Goal: Task Accomplishment & Management: Use online tool/utility

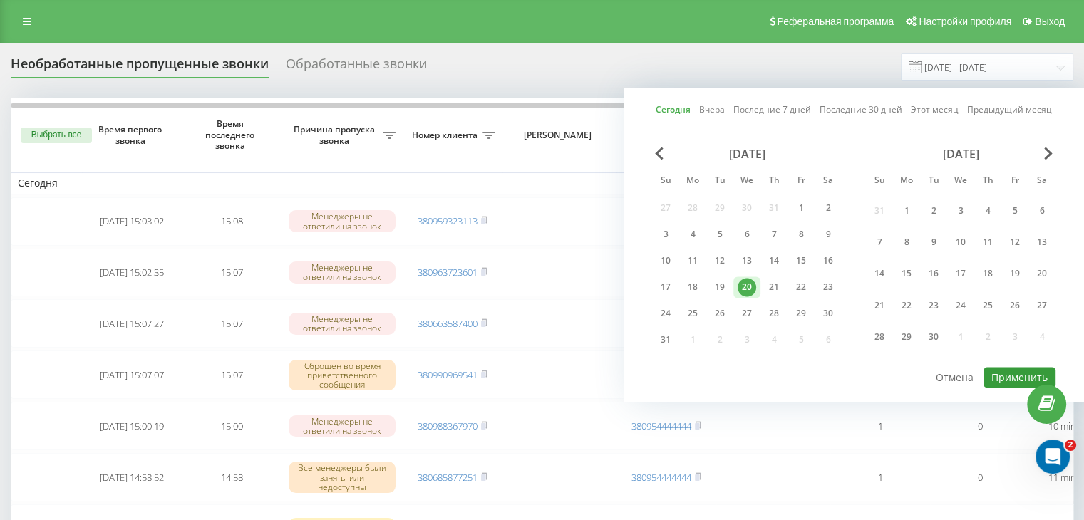
click at [1000, 372] on button "Применить" at bounding box center [1020, 377] width 72 height 21
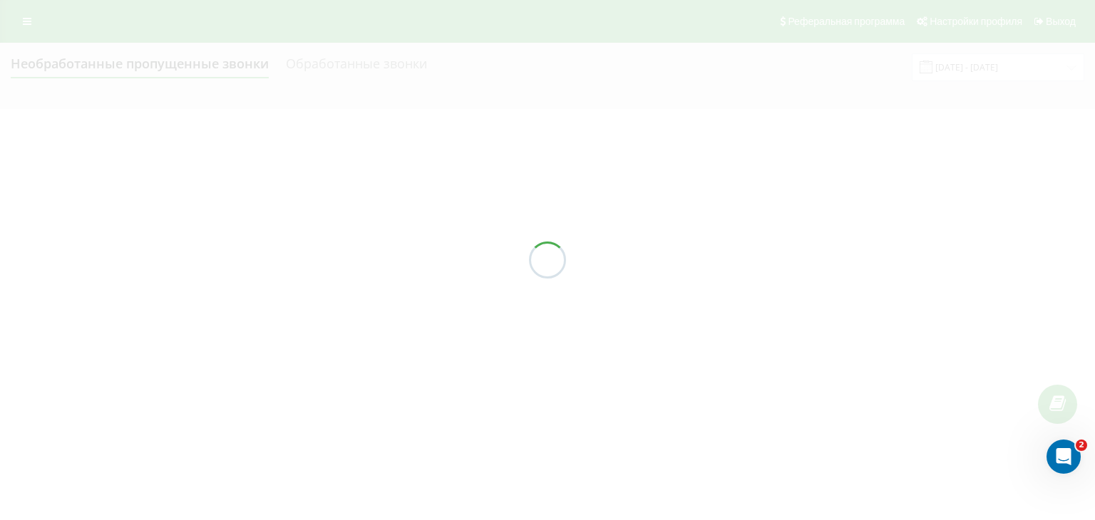
click at [1038, 519] on div at bounding box center [547, 260] width 1095 height 520
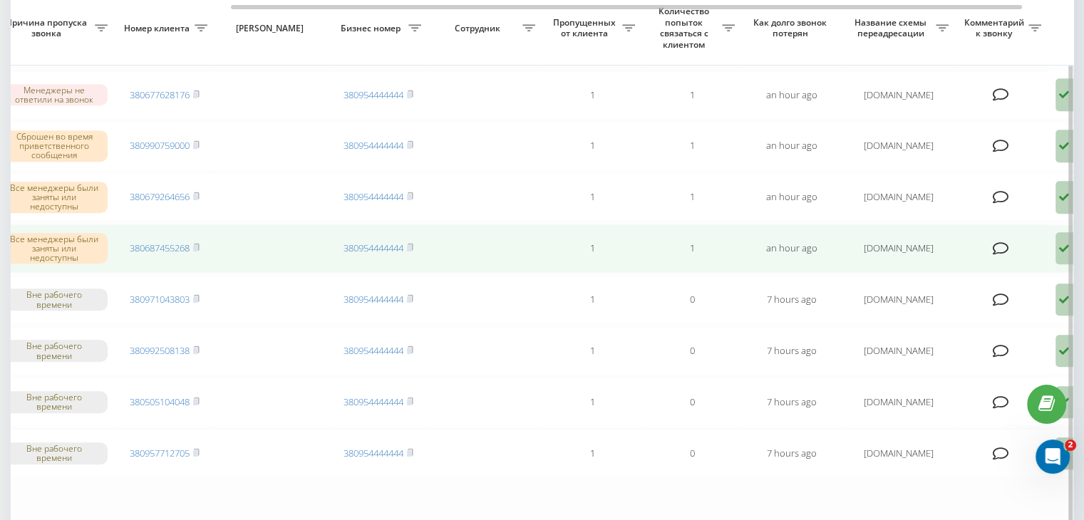
scroll to position [0, 362]
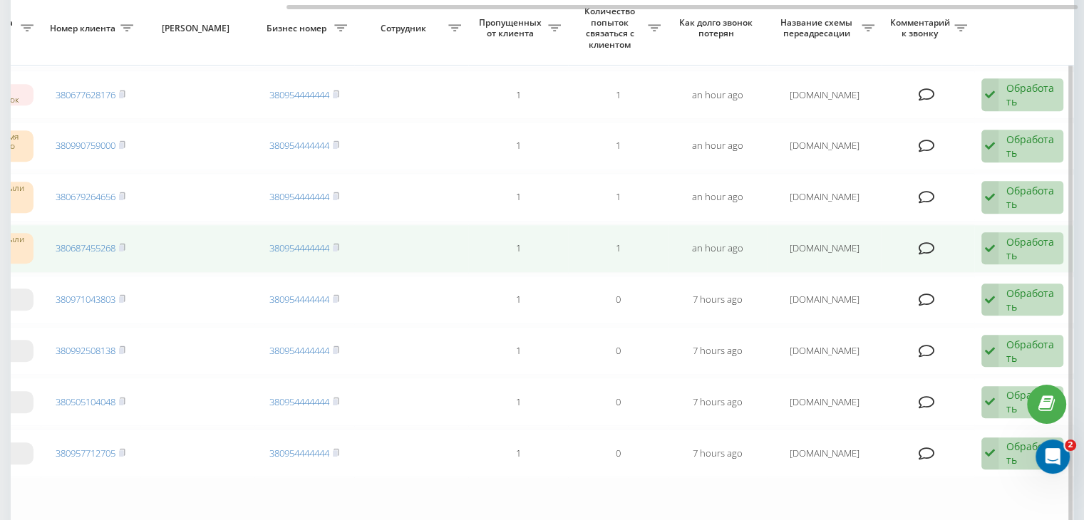
click at [1026, 235] on div "Обработать" at bounding box center [1031, 248] width 49 height 27
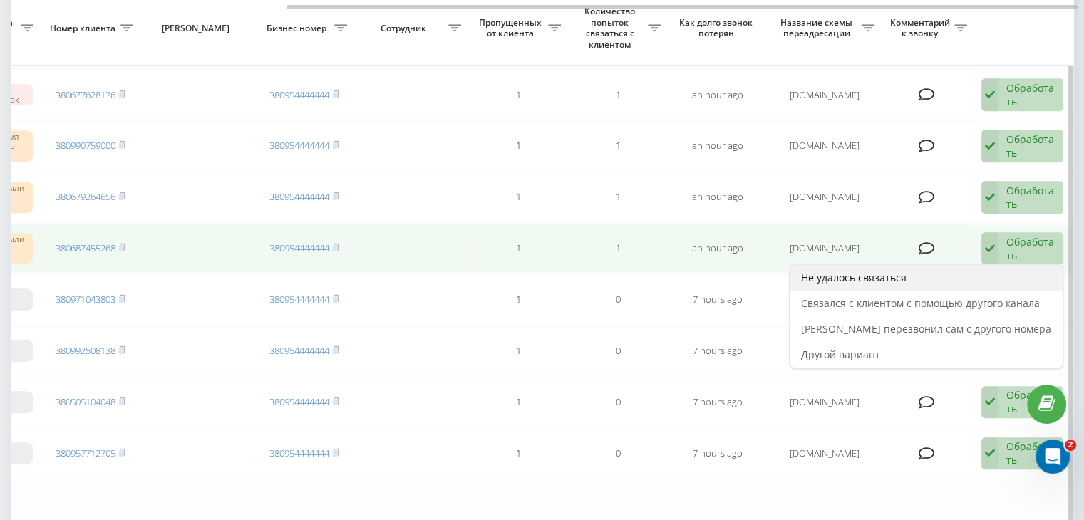
click at [964, 266] on div "Не удалось связаться" at bounding box center [926, 278] width 273 height 26
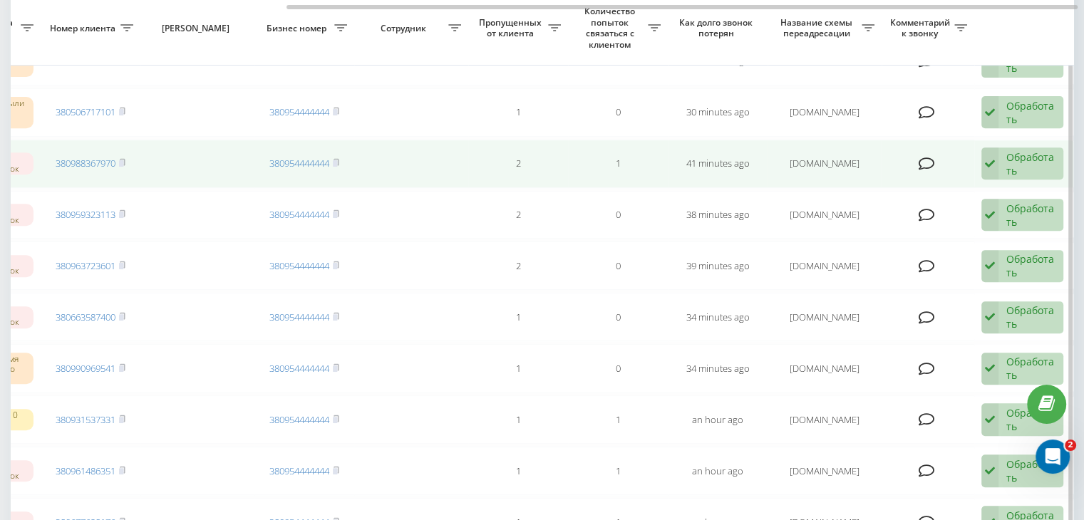
click at [995, 158] on icon at bounding box center [990, 164] width 17 height 33
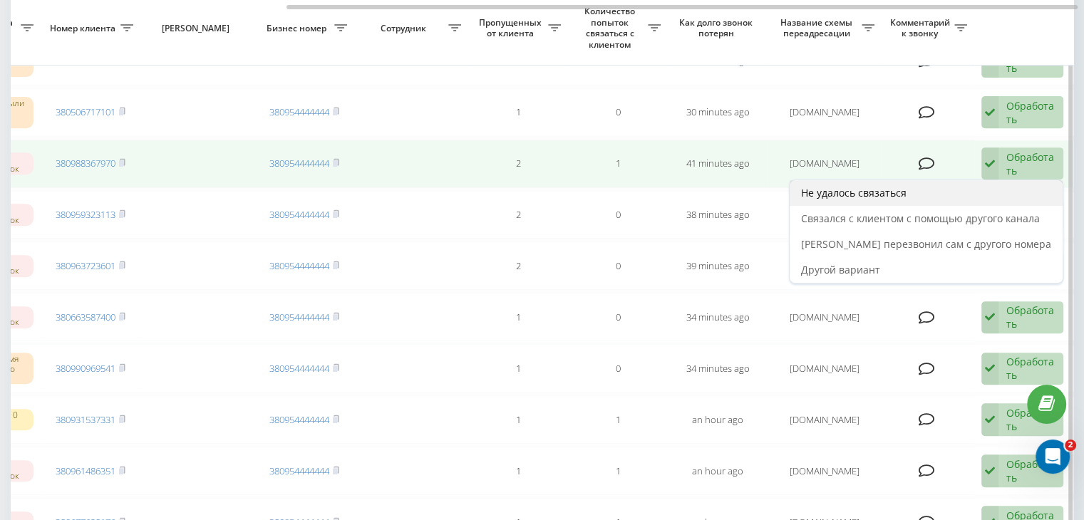
click at [984, 181] on div "Не удалось связаться" at bounding box center [926, 193] width 273 height 26
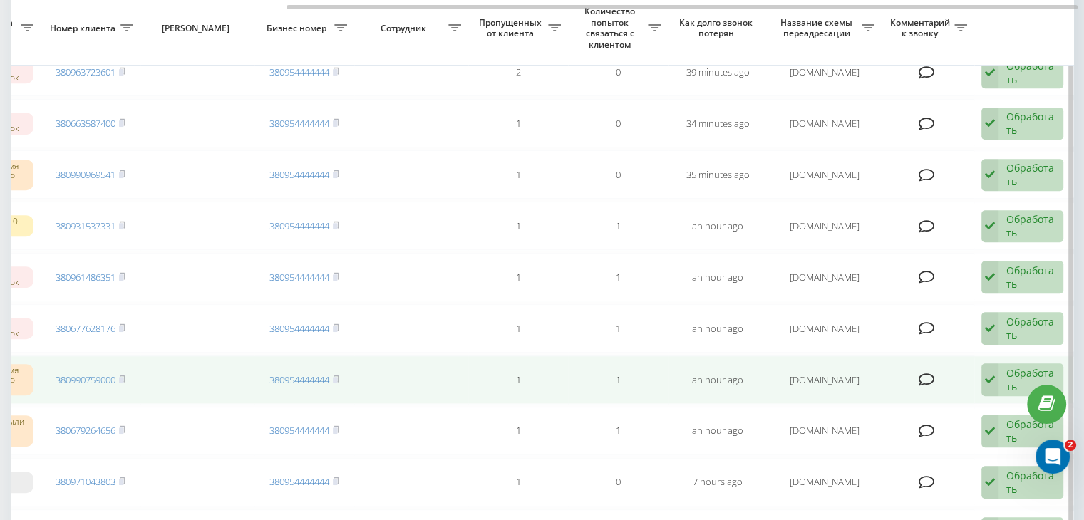
click at [997, 369] on icon at bounding box center [990, 380] width 17 height 33
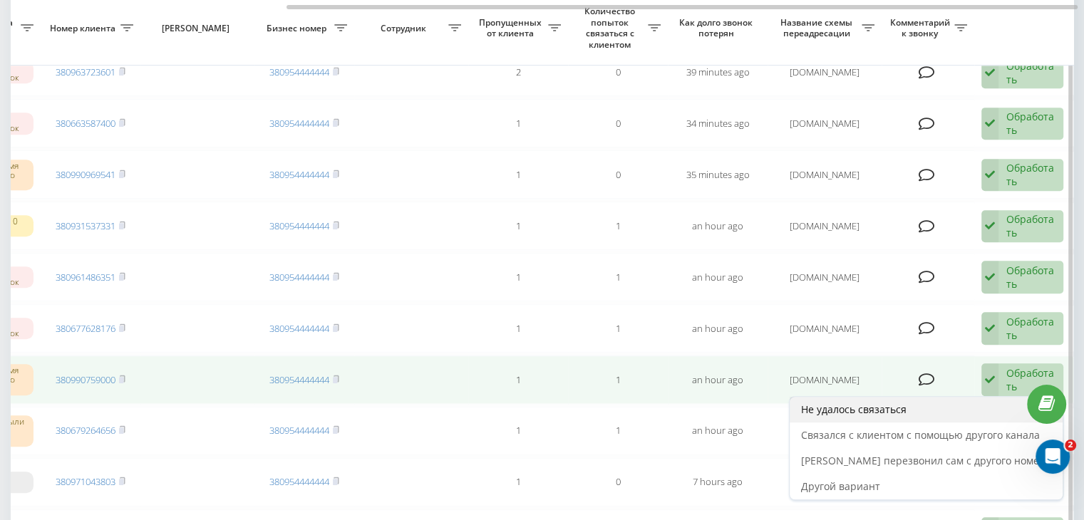
click at [967, 397] on div "Не удалось связаться" at bounding box center [926, 410] width 273 height 26
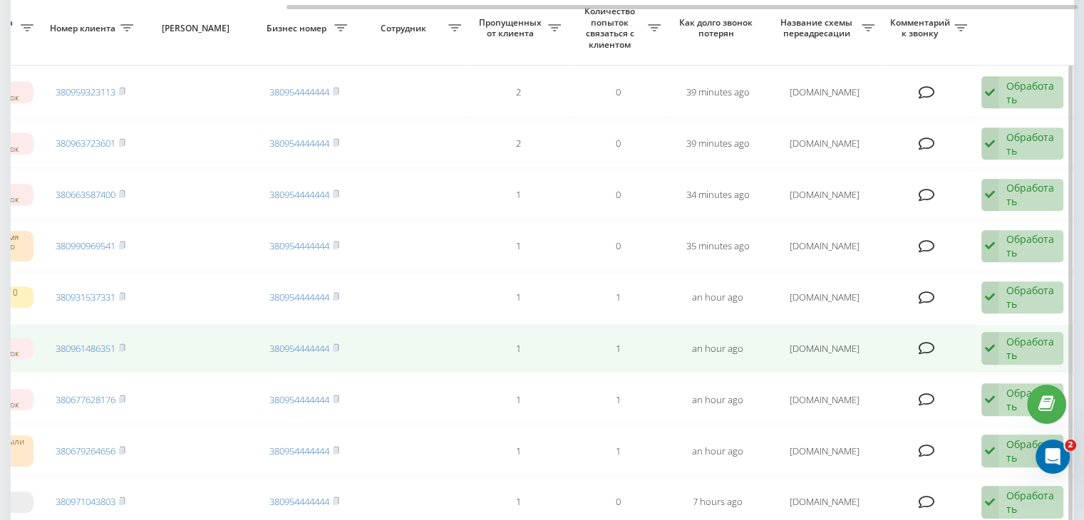
click at [1014, 339] on div "Обработать" at bounding box center [1031, 348] width 49 height 27
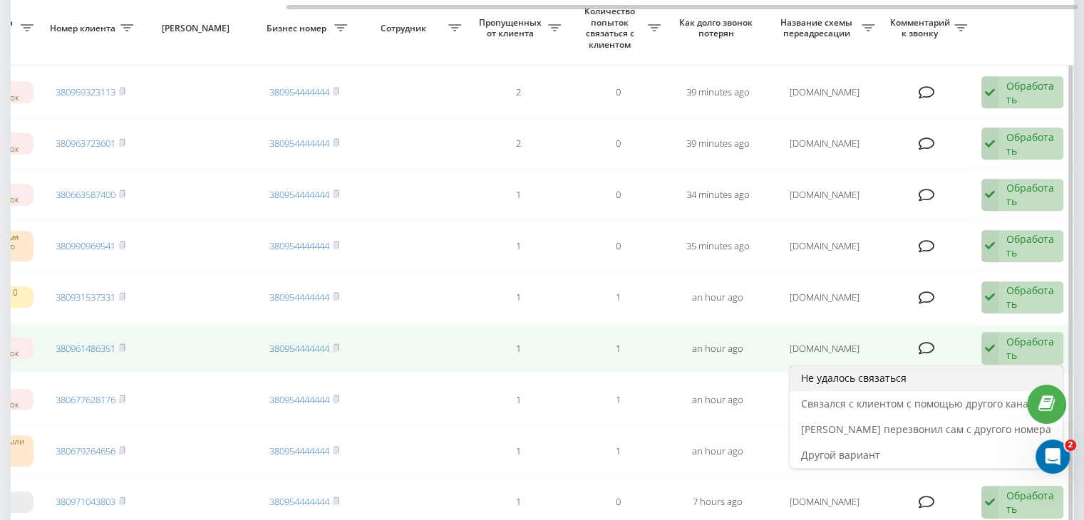
click at [992, 368] on div "Не удалось связаться" at bounding box center [926, 379] width 273 height 26
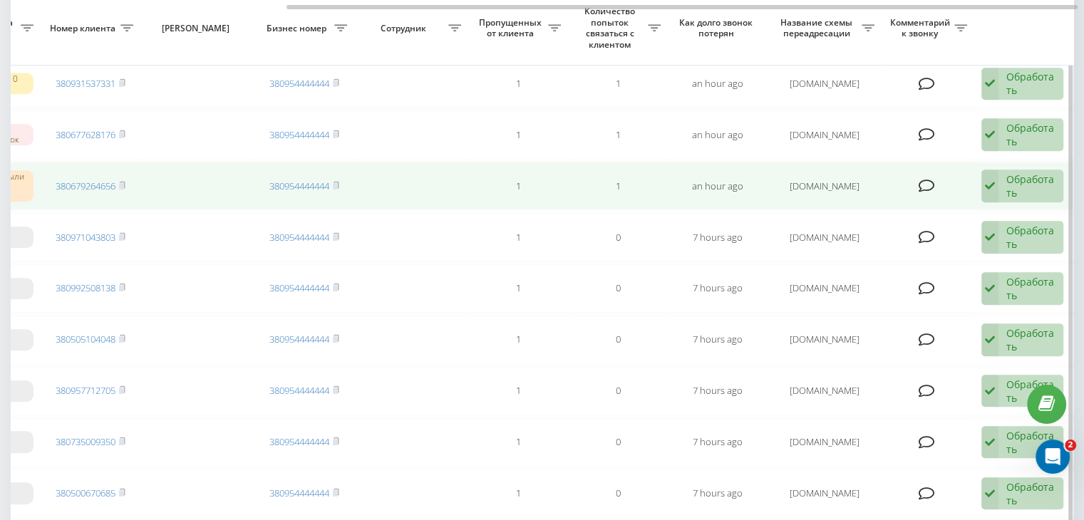
click at [1019, 186] on div "Обработать" at bounding box center [1031, 186] width 49 height 27
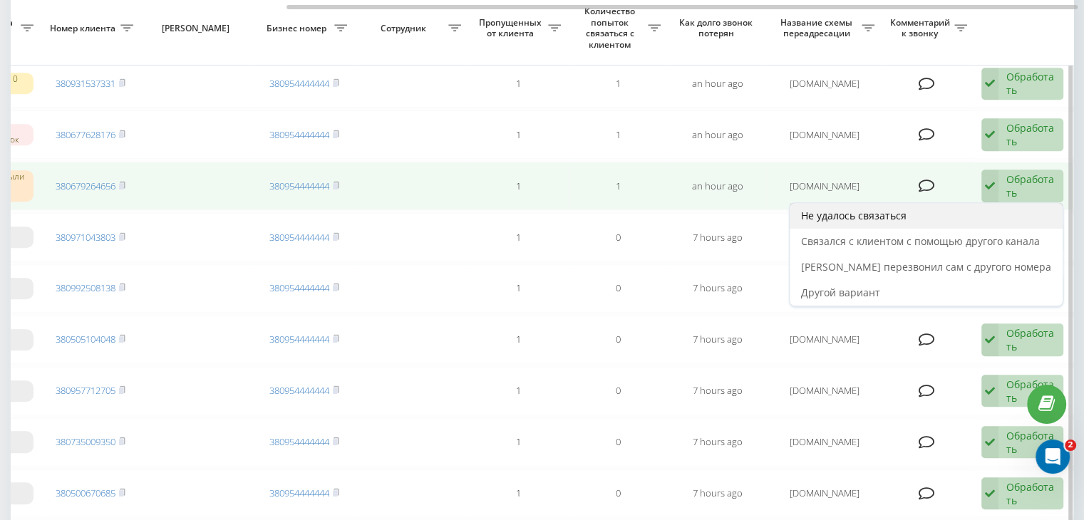
click at [989, 209] on div "Не удалось связаться" at bounding box center [926, 216] width 273 height 26
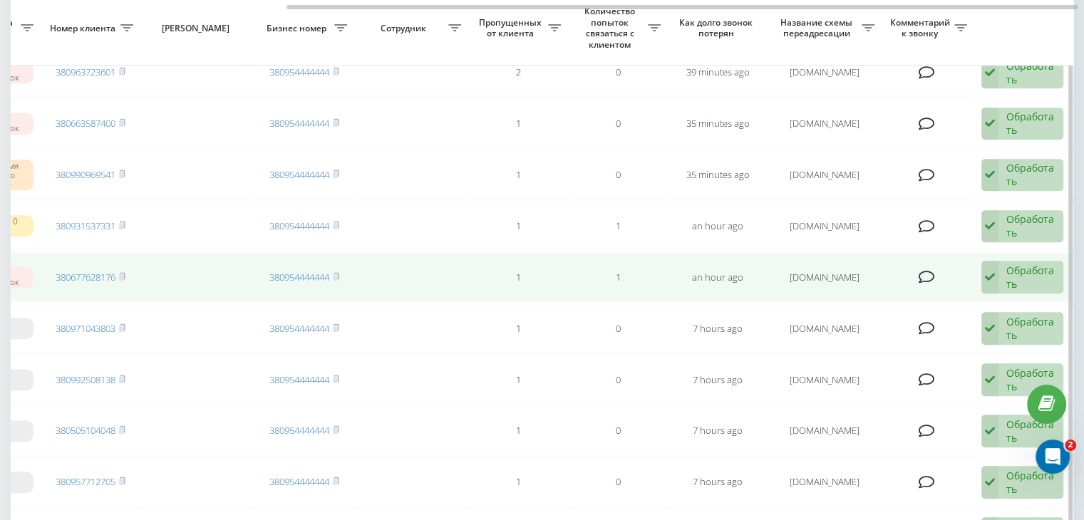
click at [1020, 265] on div "Обработать" at bounding box center [1031, 277] width 49 height 27
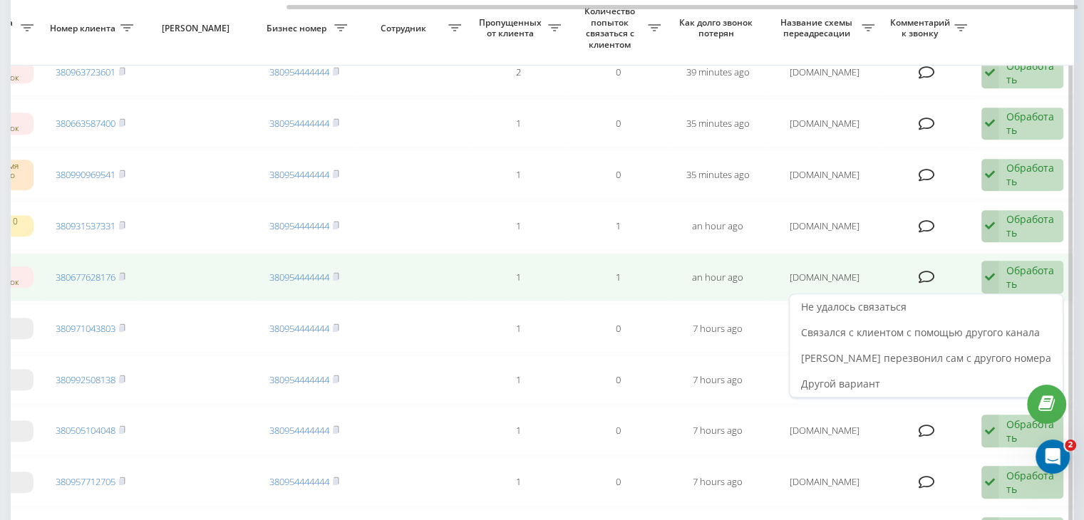
click at [998, 287] on div "Обработать Не удалось связаться Связался с клиентом с помощью другого канала Кл…" at bounding box center [1023, 277] width 82 height 33
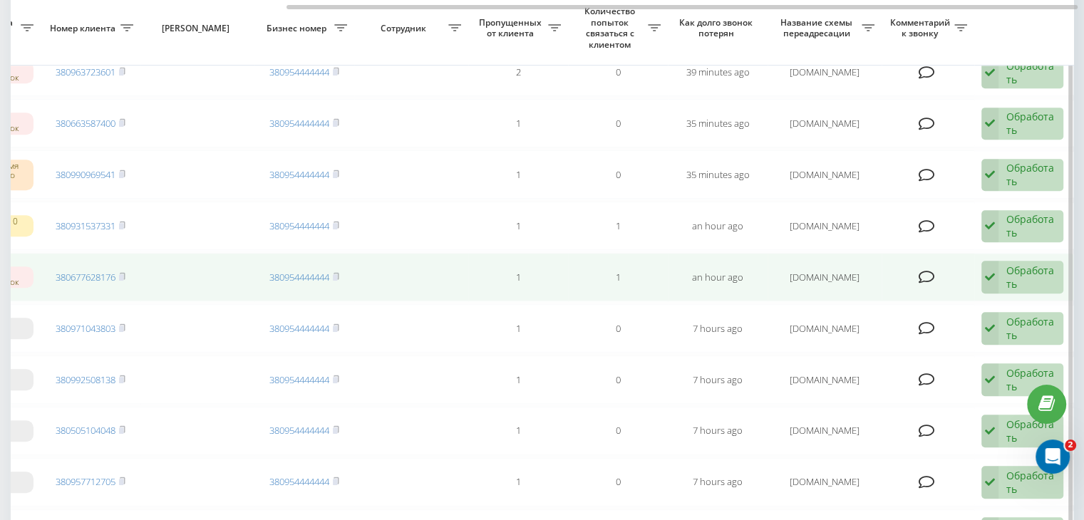
click at [1007, 275] on div "Обработать" at bounding box center [1031, 277] width 49 height 27
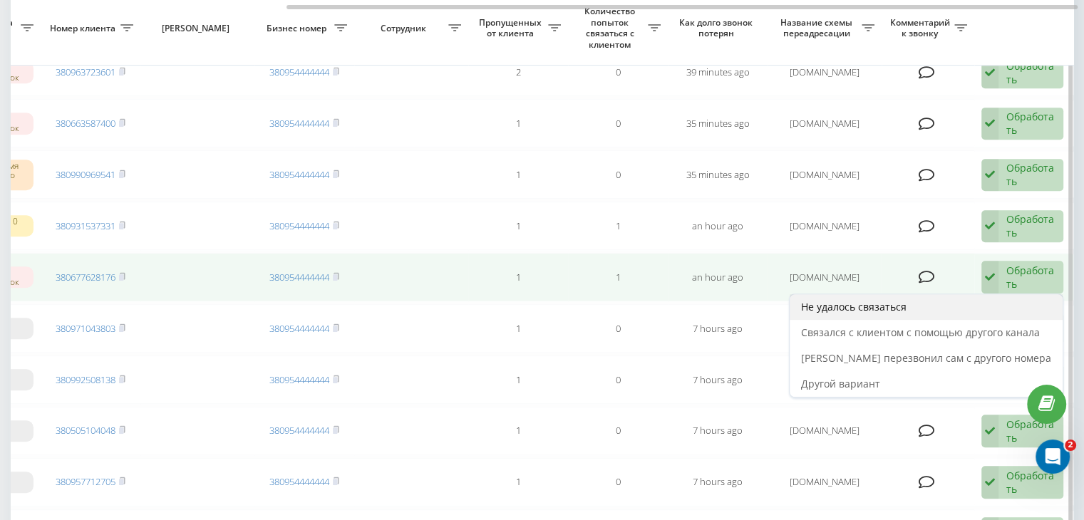
click at [999, 304] on div "Не удалось связаться" at bounding box center [926, 307] width 273 height 26
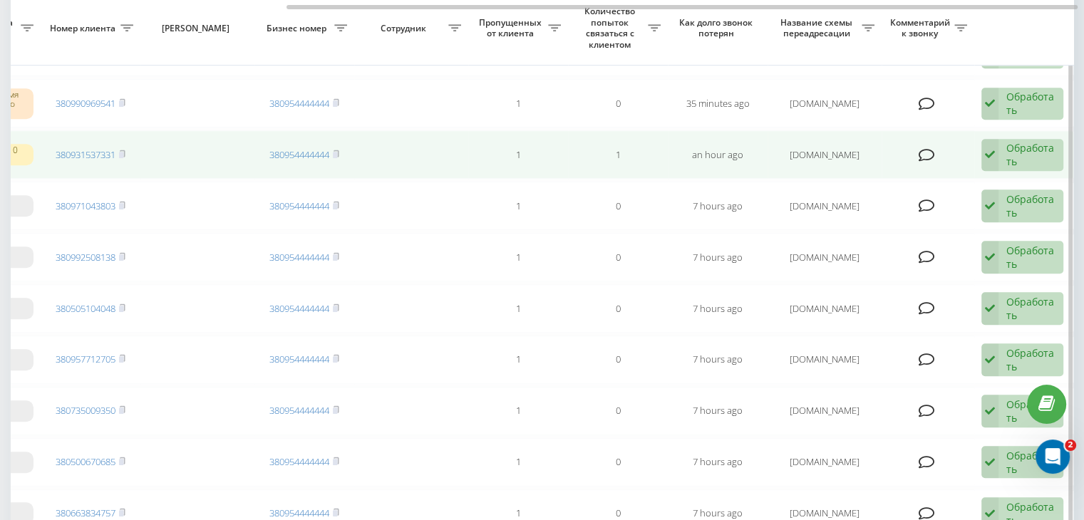
drag, startPoint x: 1021, startPoint y: 158, endPoint x: 1002, endPoint y: 192, distance: 39.3
click at [1020, 160] on div "Обработать" at bounding box center [1031, 154] width 49 height 27
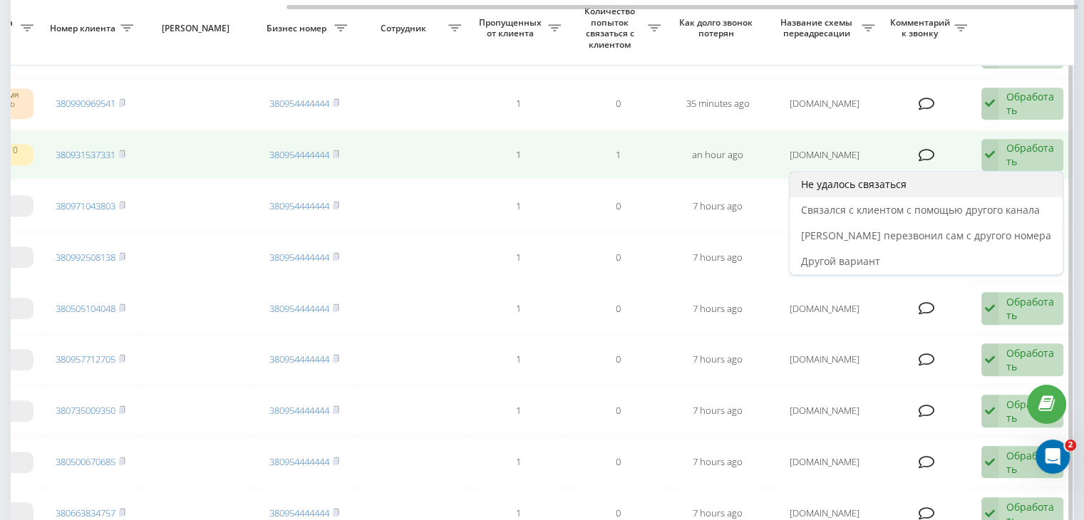
click at [1001, 192] on div "Не удалось связаться" at bounding box center [926, 185] width 273 height 26
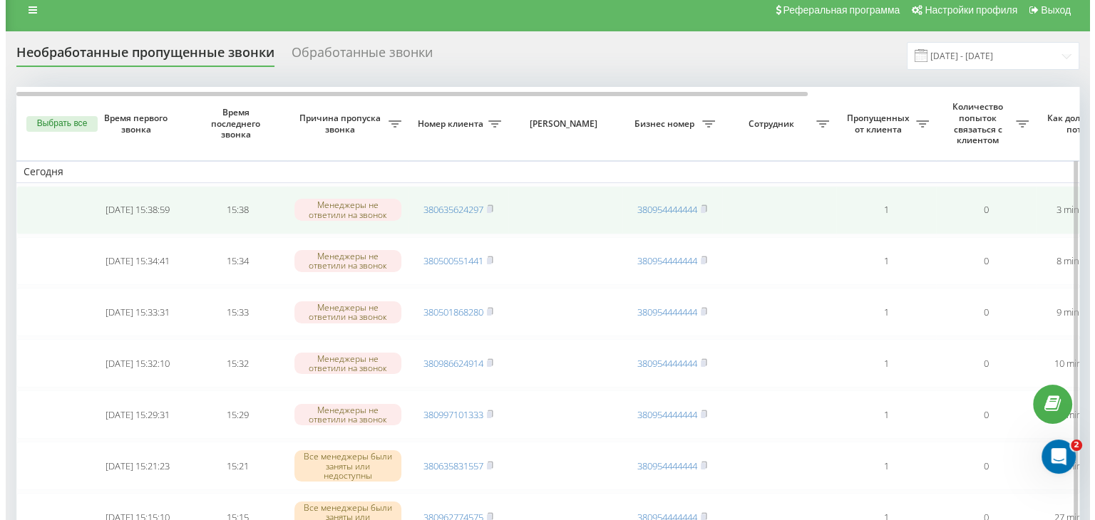
scroll to position [0, 0]
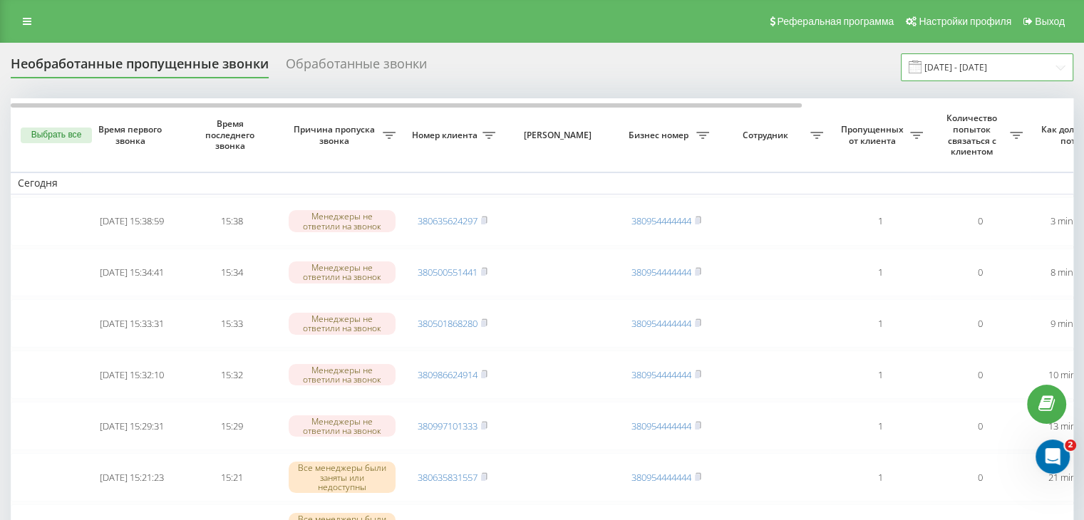
click at [975, 69] on input "[DATE] - [DATE]" at bounding box center [987, 67] width 173 height 28
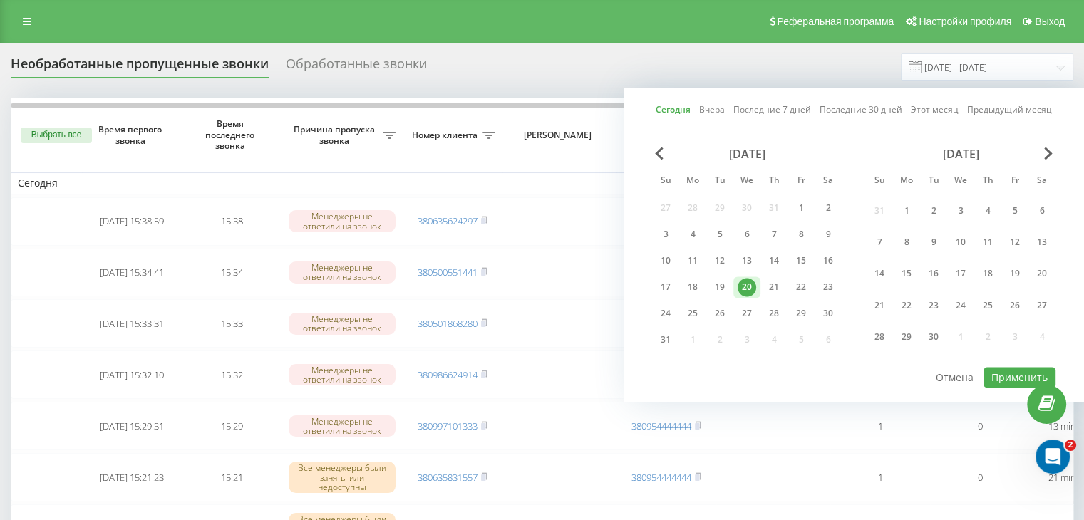
click at [1003, 384] on div "[DATE] [DATE] Последние 7 дней Последние 30 дней Этот месяц Предыдущий месяц [D…" at bounding box center [854, 245] width 461 height 314
click at [1014, 367] on button "Применить" at bounding box center [1020, 377] width 72 height 21
